Goal: Transaction & Acquisition: Purchase product/service

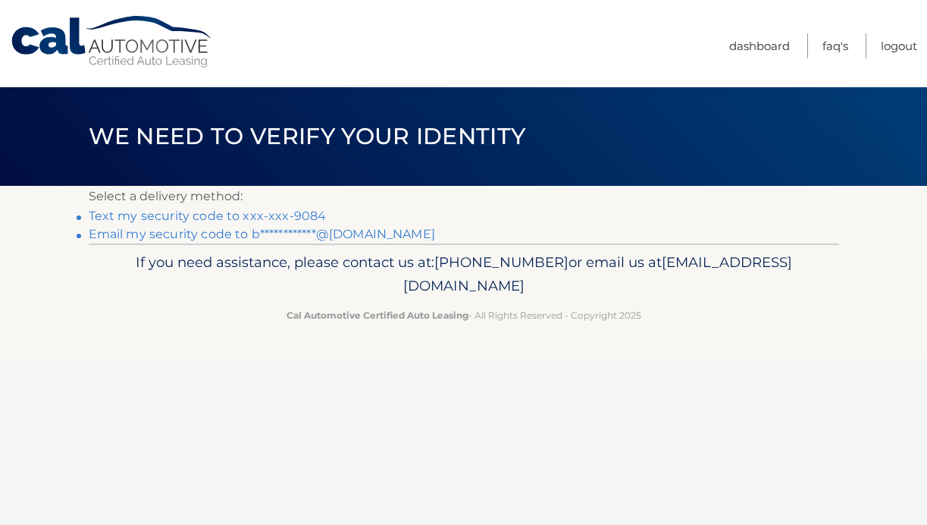
click at [277, 217] on link "Text my security code to xxx-xxx-9084" at bounding box center [208, 216] width 238 height 14
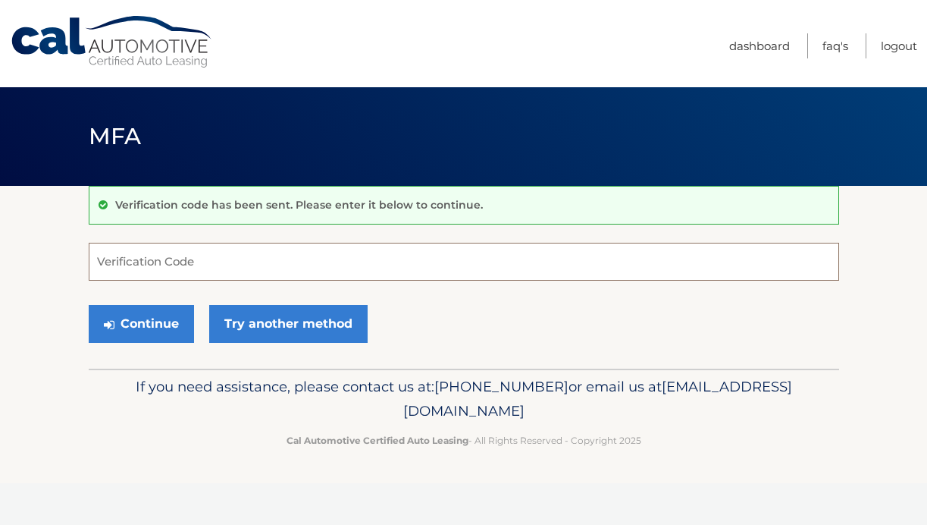
click at [200, 277] on input "Verification Code" at bounding box center [464, 262] width 751 height 38
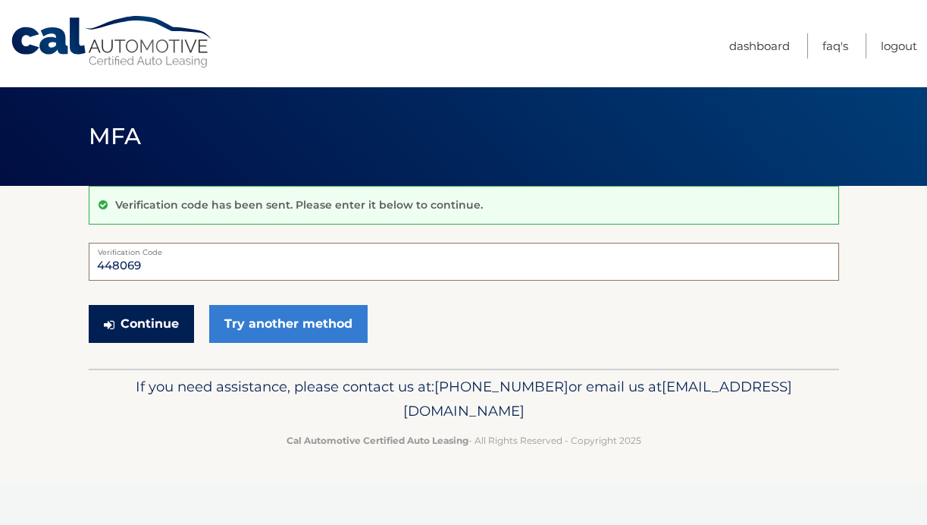
type input "448069"
click at [157, 331] on button "Continue" at bounding box center [141, 324] width 105 height 38
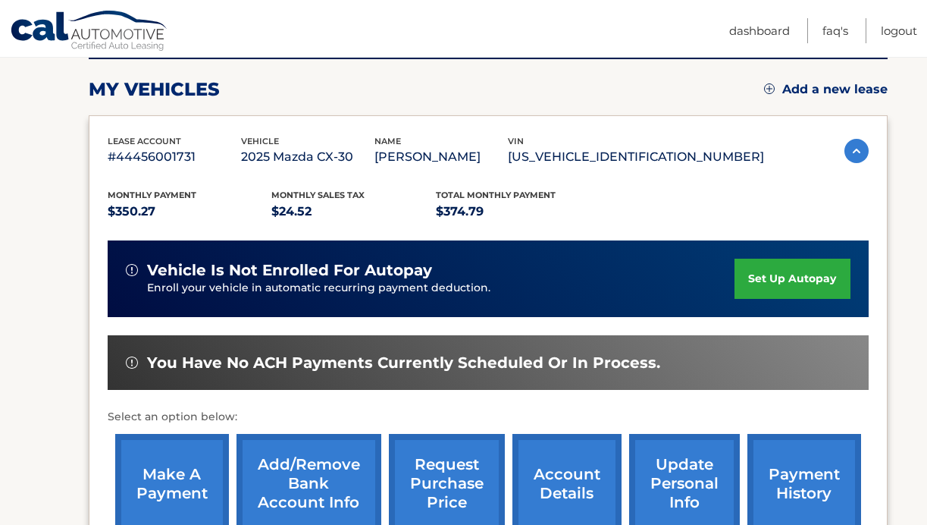
scroll to position [278, 0]
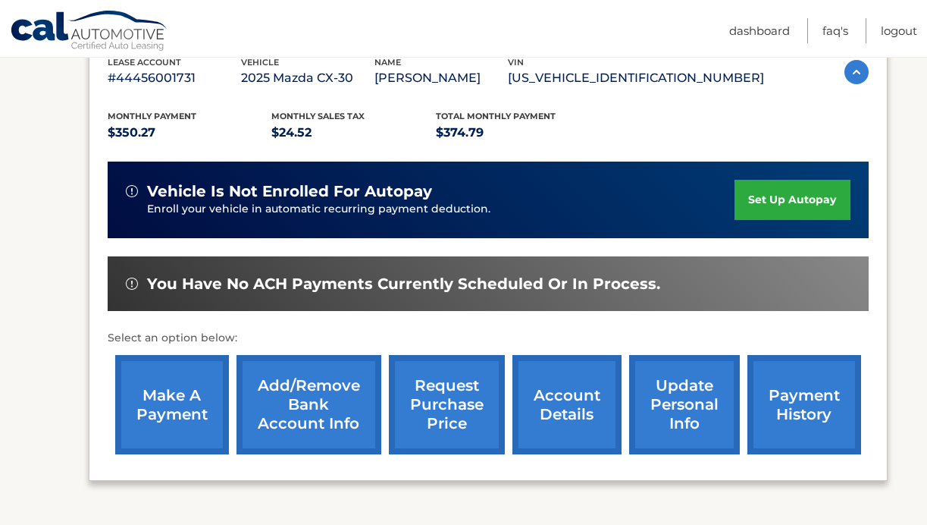
click at [798, 396] on link "payment history" at bounding box center [805, 404] width 114 height 99
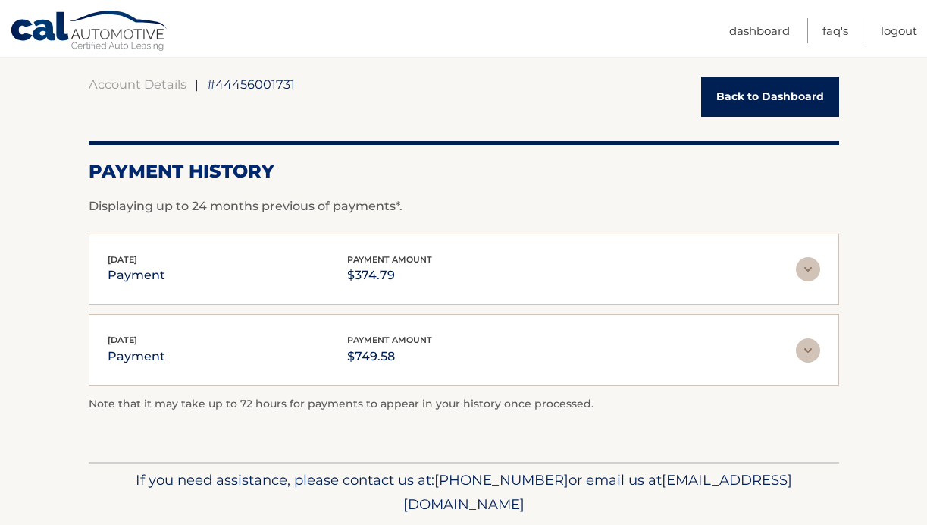
scroll to position [140, 0]
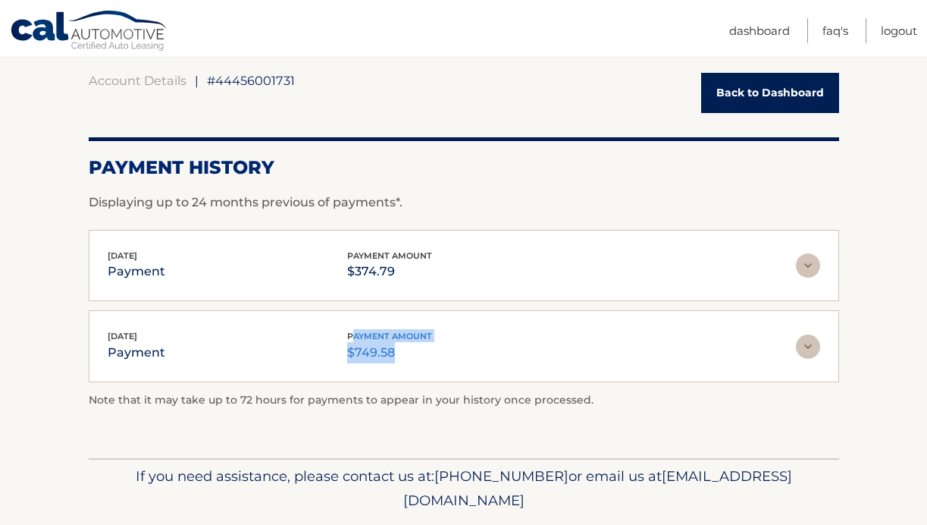
drag, startPoint x: 350, startPoint y: 339, endPoint x: 420, endPoint y: 350, distance: 70.6
click at [421, 350] on div "payment amount $749.58" at bounding box center [389, 346] width 85 height 34
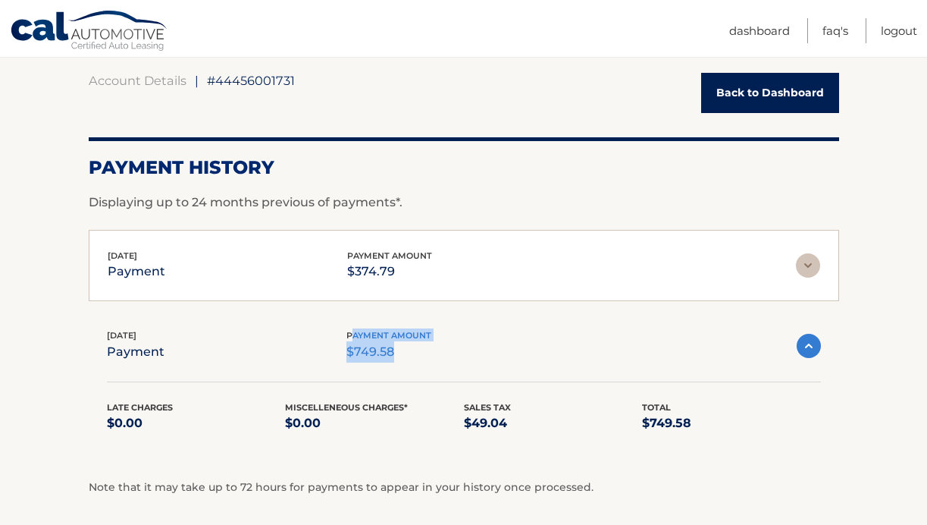
click at [414, 347] on p "$749.58" at bounding box center [389, 351] width 85 height 21
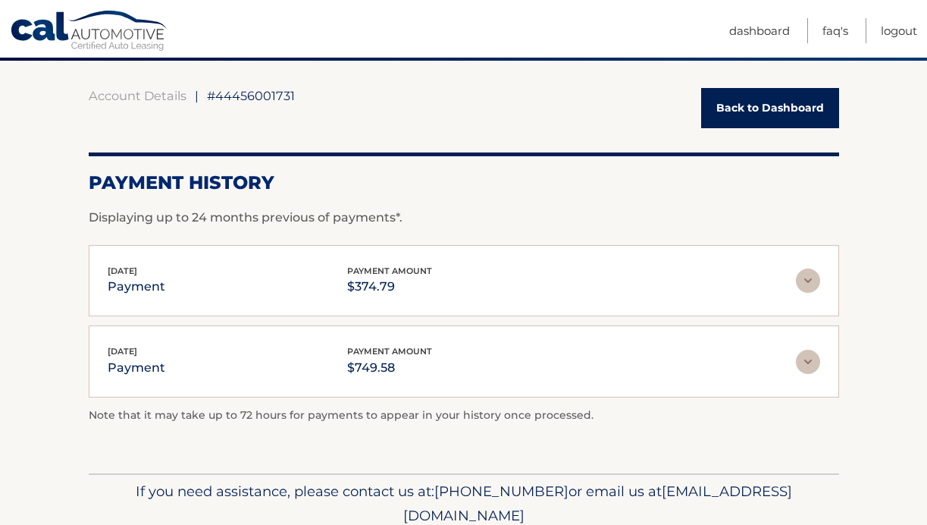
scroll to position [124, 0]
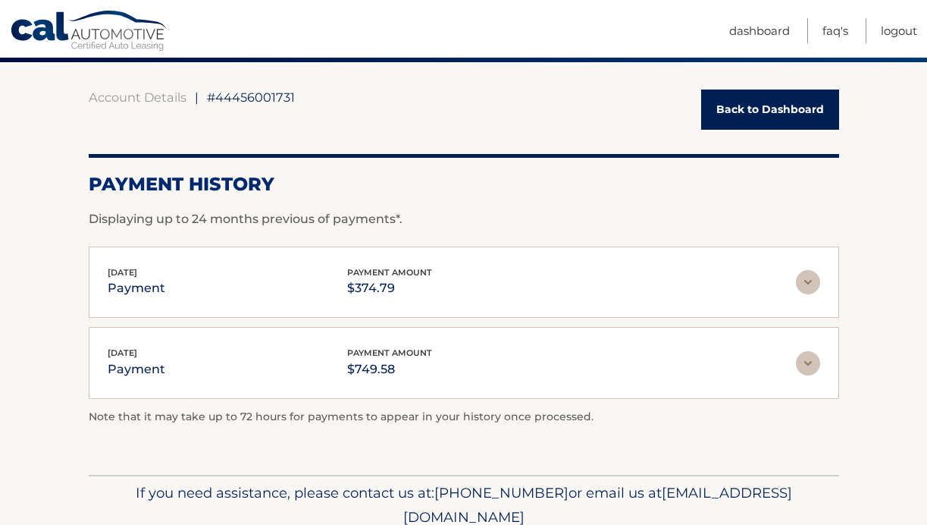
click at [385, 294] on p "$374.79" at bounding box center [389, 288] width 85 height 21
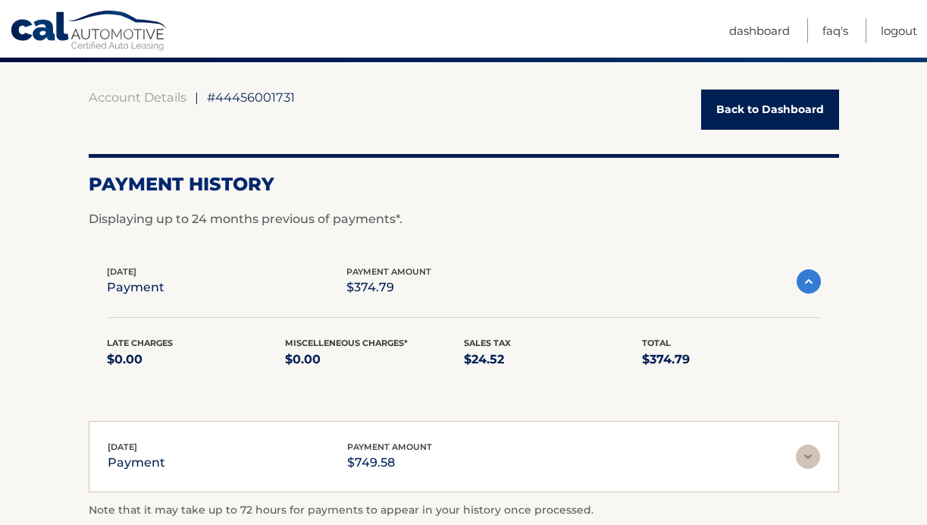
click at [419, 291] on p "$374.79" at bounding box center [389, 287] width 85 height 21
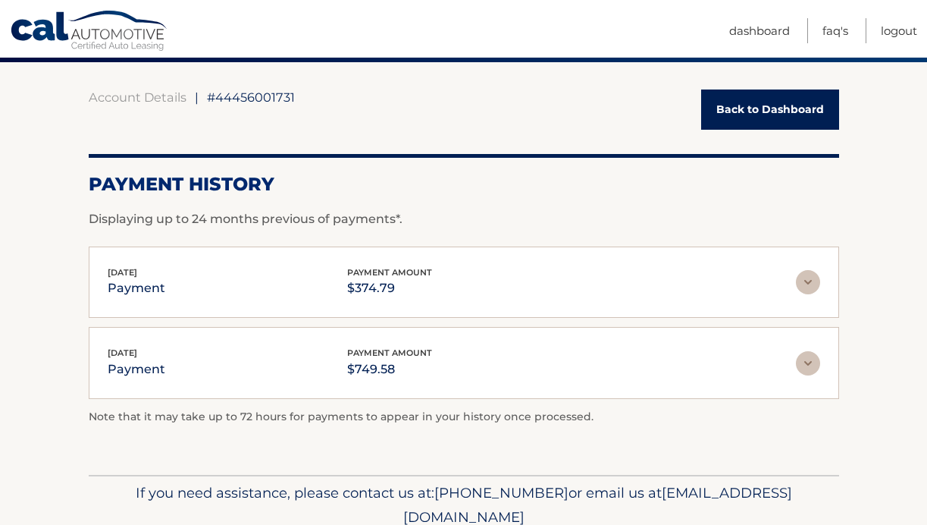
click at [765, 106] on link "Back to Dashboard" at bounding box center [770, 109] width 138 height 40
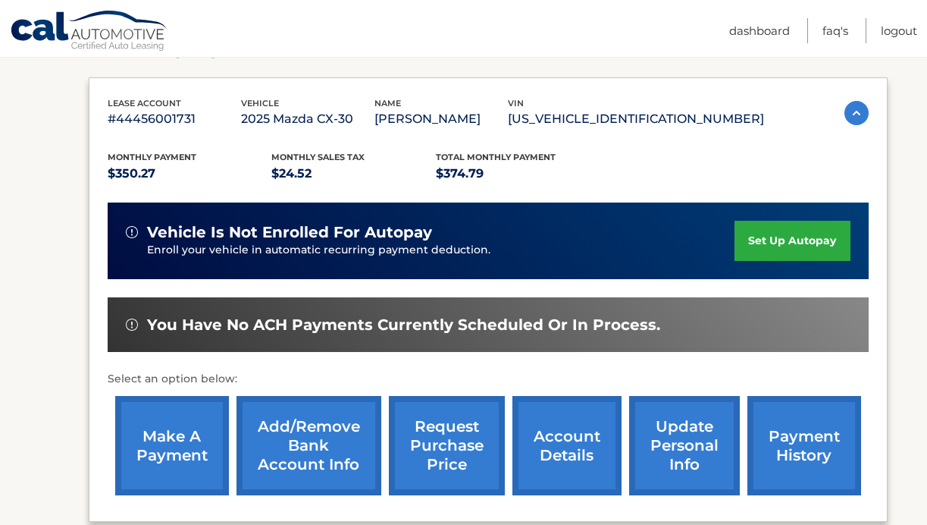
scroll to position [234, 0]
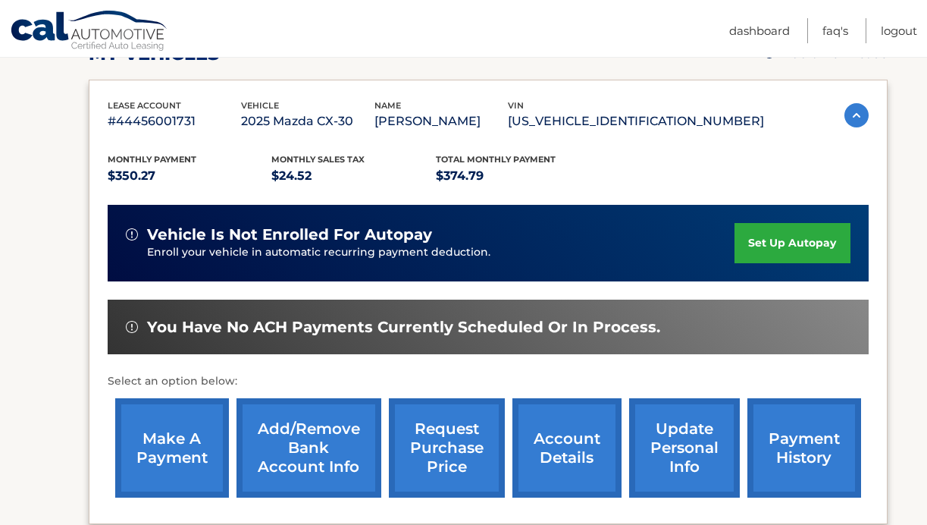
click at [170, 446] on link "make a payment" at bounding box center [172, 447] width 114 height 99
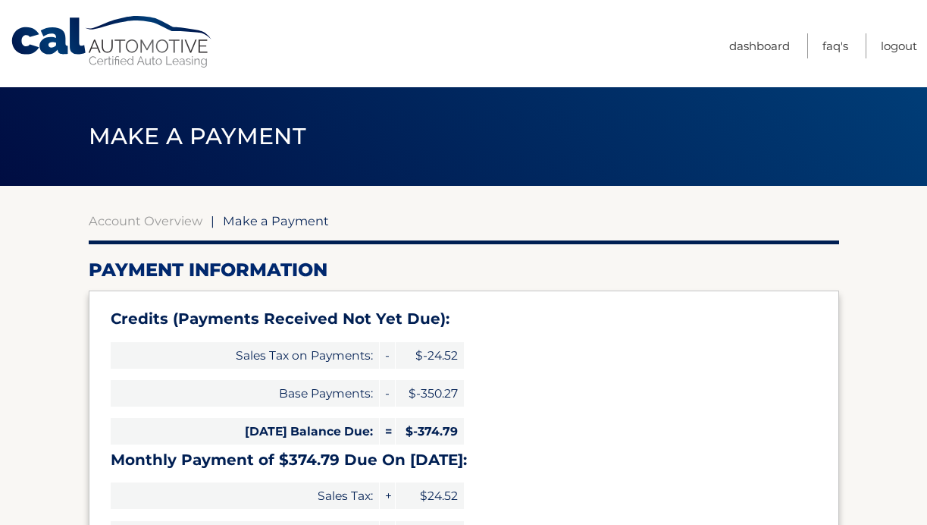
select select "NzRkY2Y5Y2MtNDA4OC00MWE4LWEwZjktNWRiYWIxNTc5MDM1"
